Goal: Task Accomplishment & Management: Complete application form

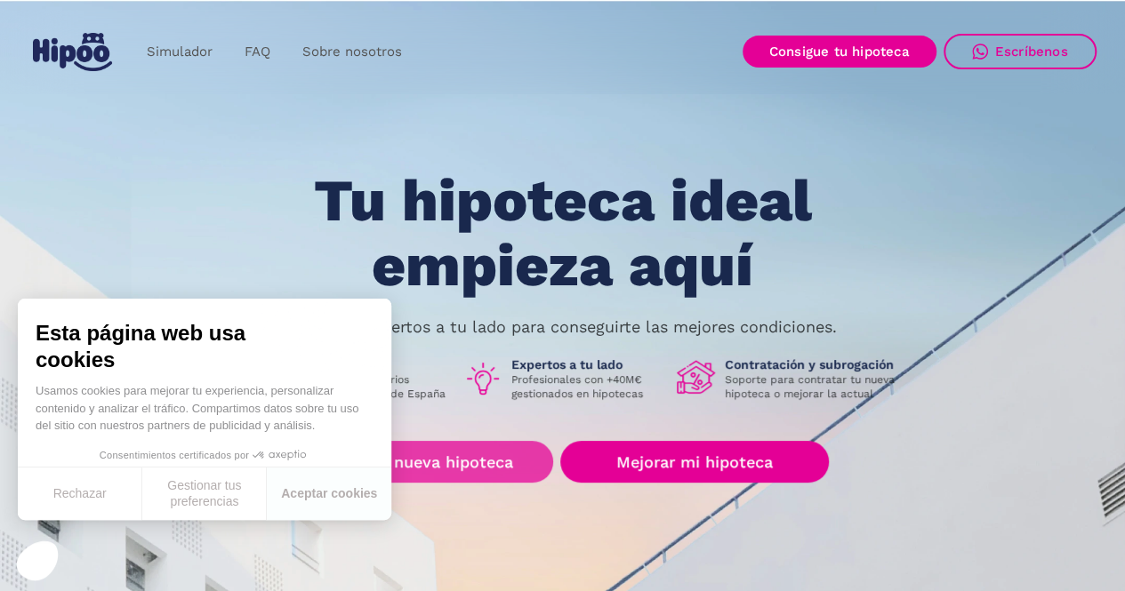
click at [486, 463] on link "Buscar nueva hipoteca" at bounding box center [424, 462] width 257 height 42
click at [480, 470] on link "Buscar nueva hipoteca" at bounding box center [424, 462] width 257 height 42
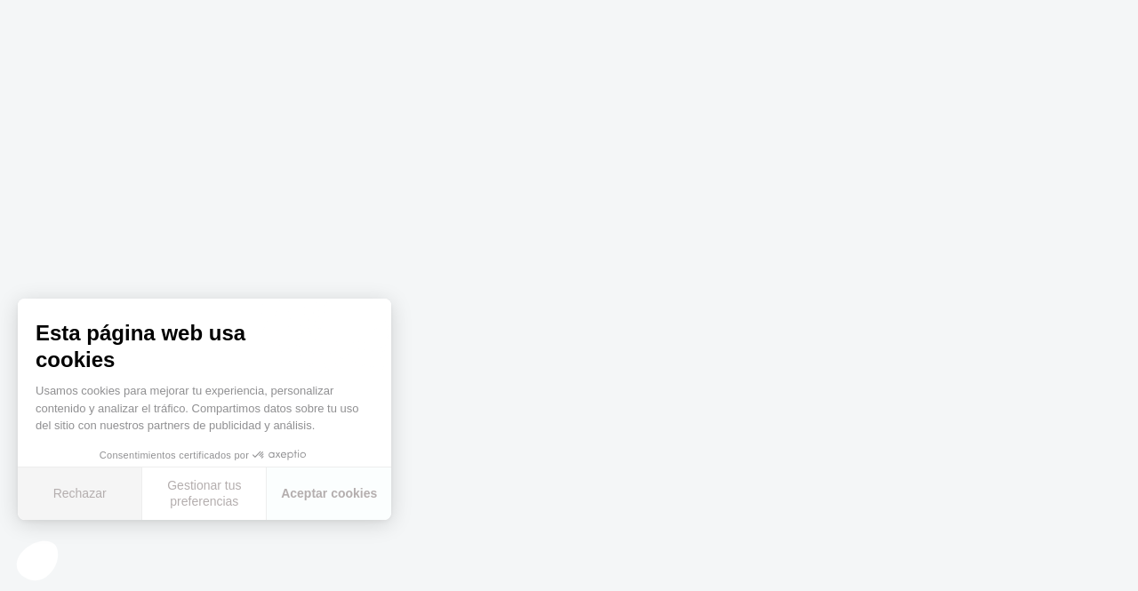
click at [80, 495] on button "Rechazar" at bounding box center [80, 494] width 124 height 52
